Goal: Find specific page/section: Find specific page/section

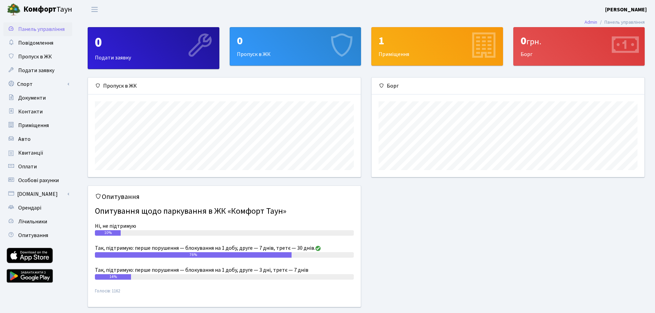
scroll to position [99, 273]
click at [33, 71] on span "Подати заявку" at bounding box center [36, 71] width 36 height 8
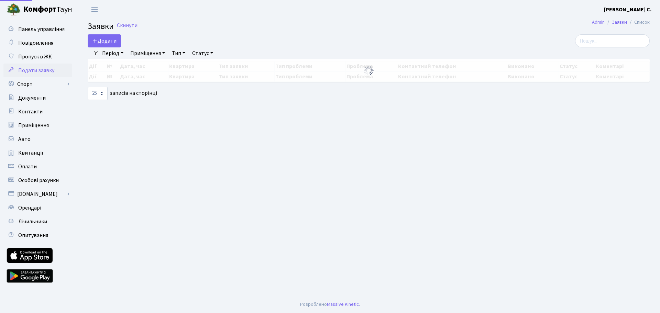
select select "25"
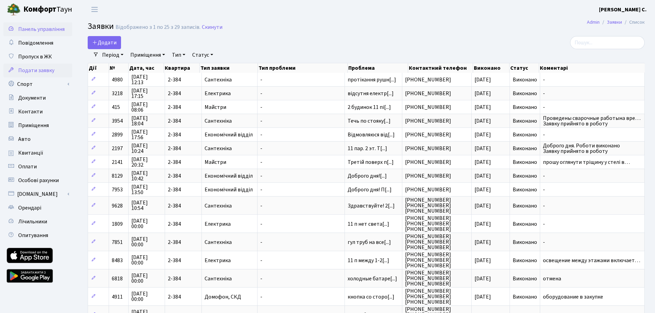
click at [19, 29] on span "Панель управління" at bounding box center [41, 29] width 46 height 8
